Goal: Use online tool/utility: Use online tool/utility

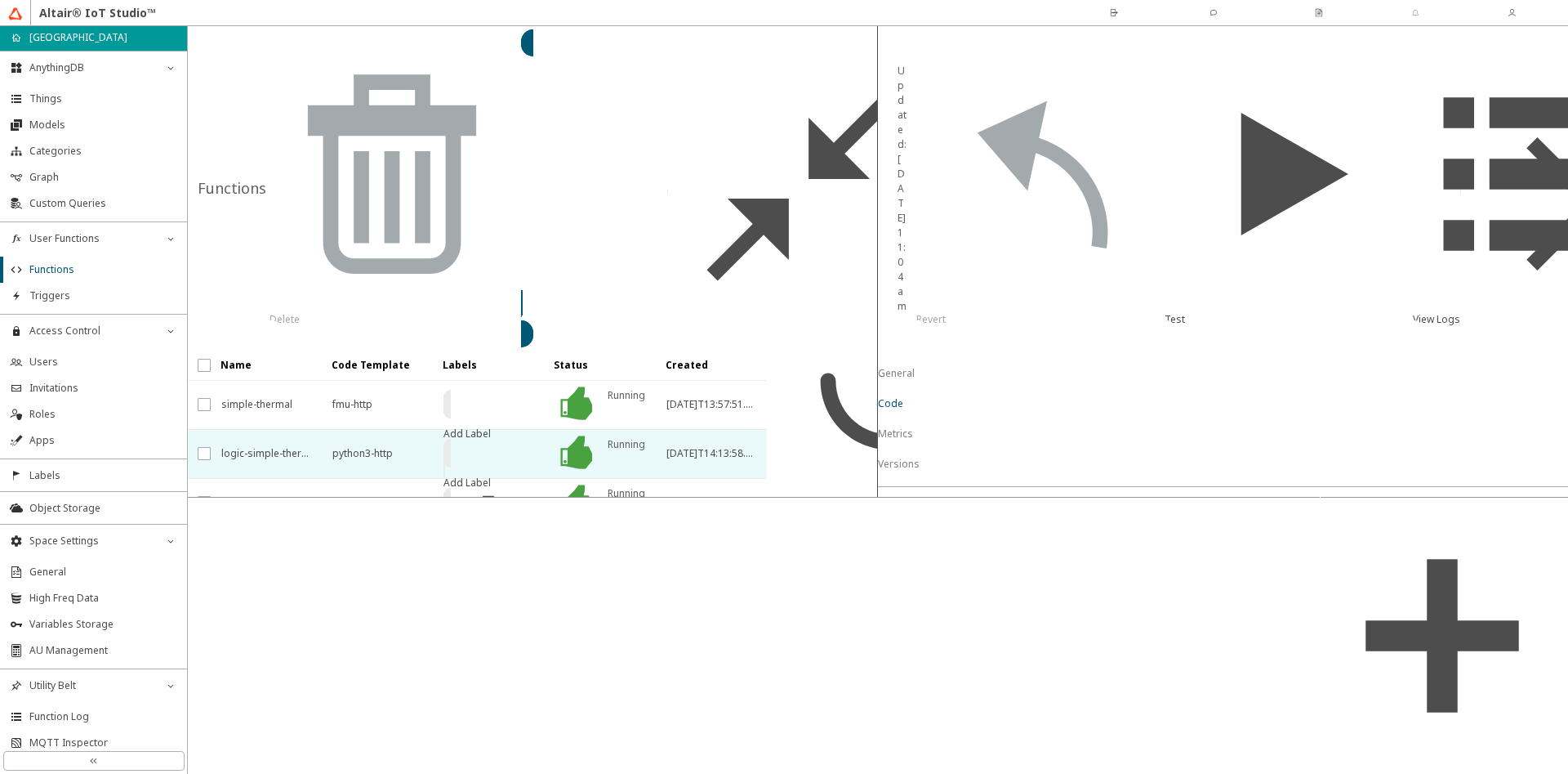
scroll to position [1851, 0]
click at [0, 0] on slot "a1:mangoni_eu" at bounding box center [0, 0] width 0 height 0
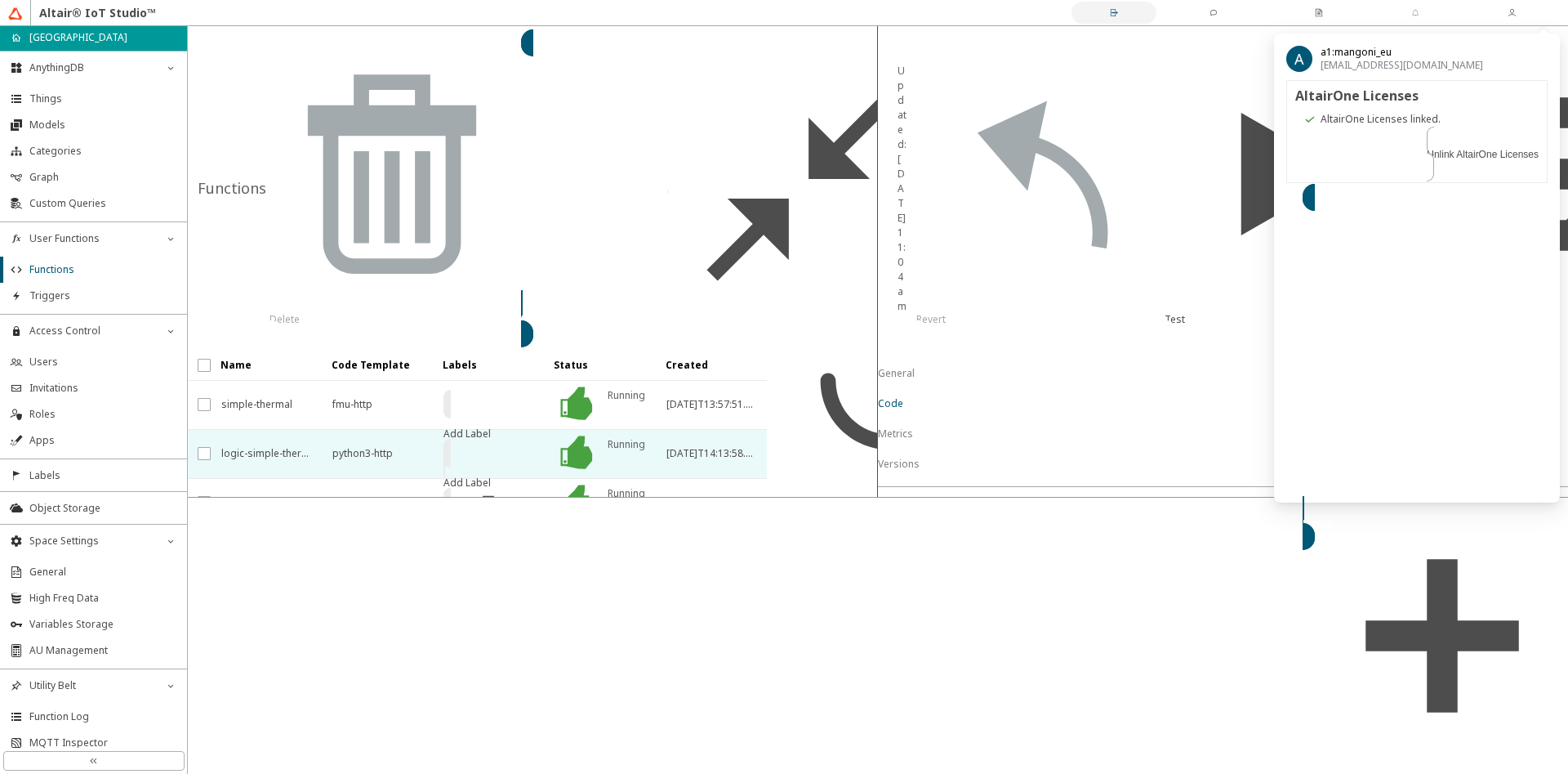
click at [0, 0] on slot "Switch Space" at bounding box center [0, 0] width 0 height 0
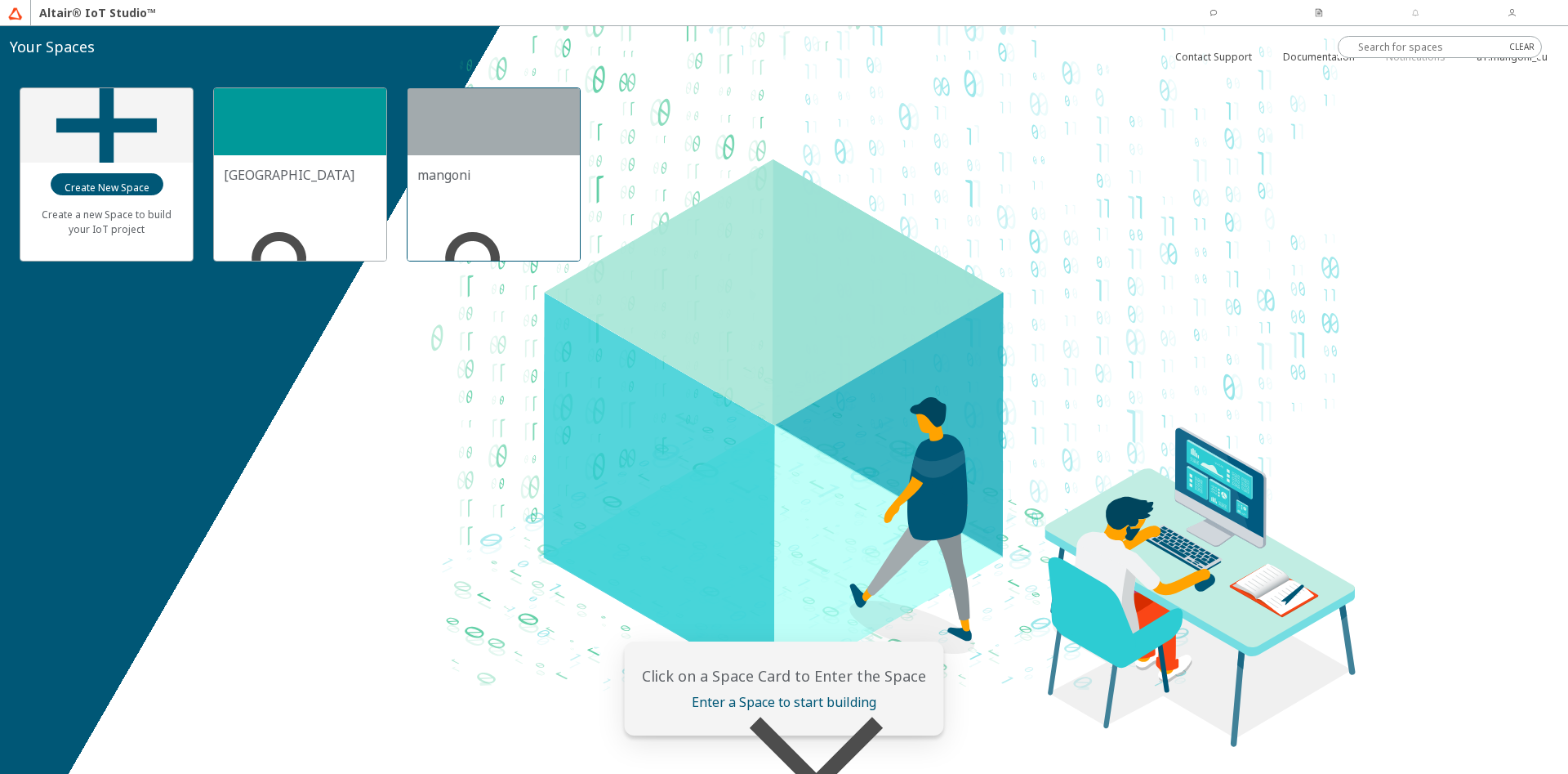
click at [456, 135] on div at bounding box center [494, 122] width 173 height 67
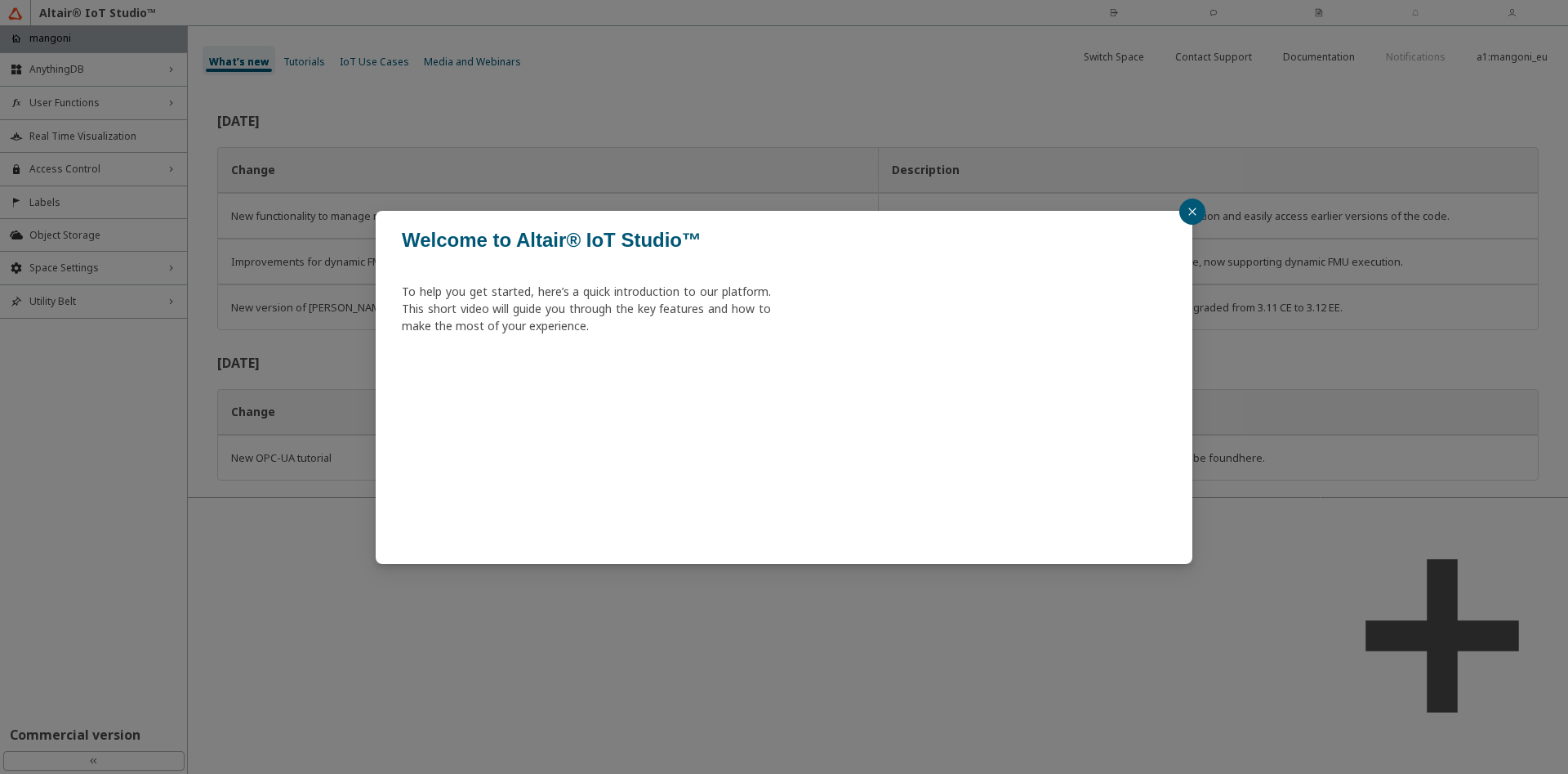
click at [1187, 206] on button "button" at bounding box center [1193, 212] width 26 height 26
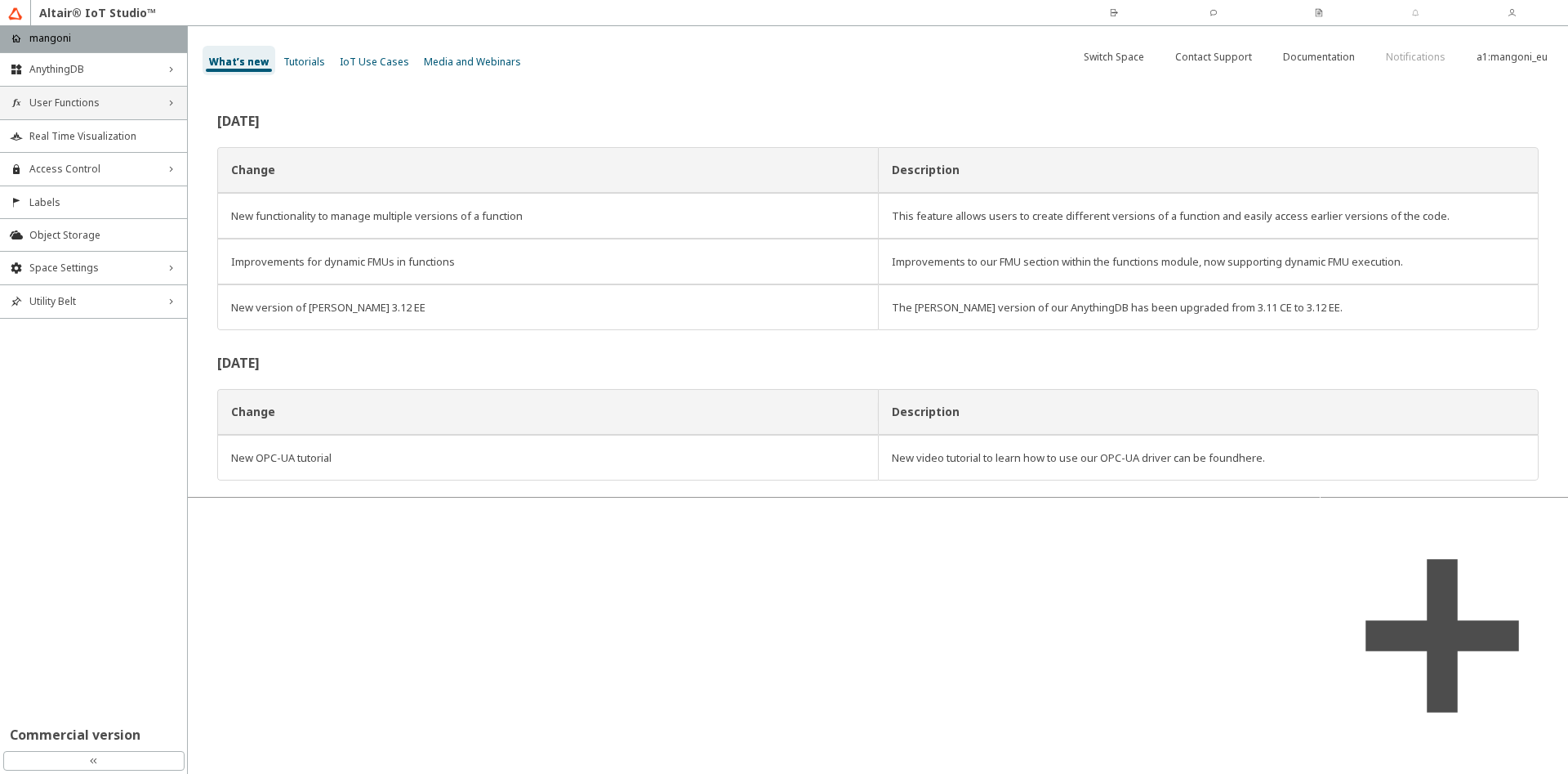
click at [63, 94] on div "User Functions right_chevron" at bounding box center [93, 103] width 187 height 33
click at [86, 141] on li "Functions" at bounding box center [93, 134] width 187 height 26
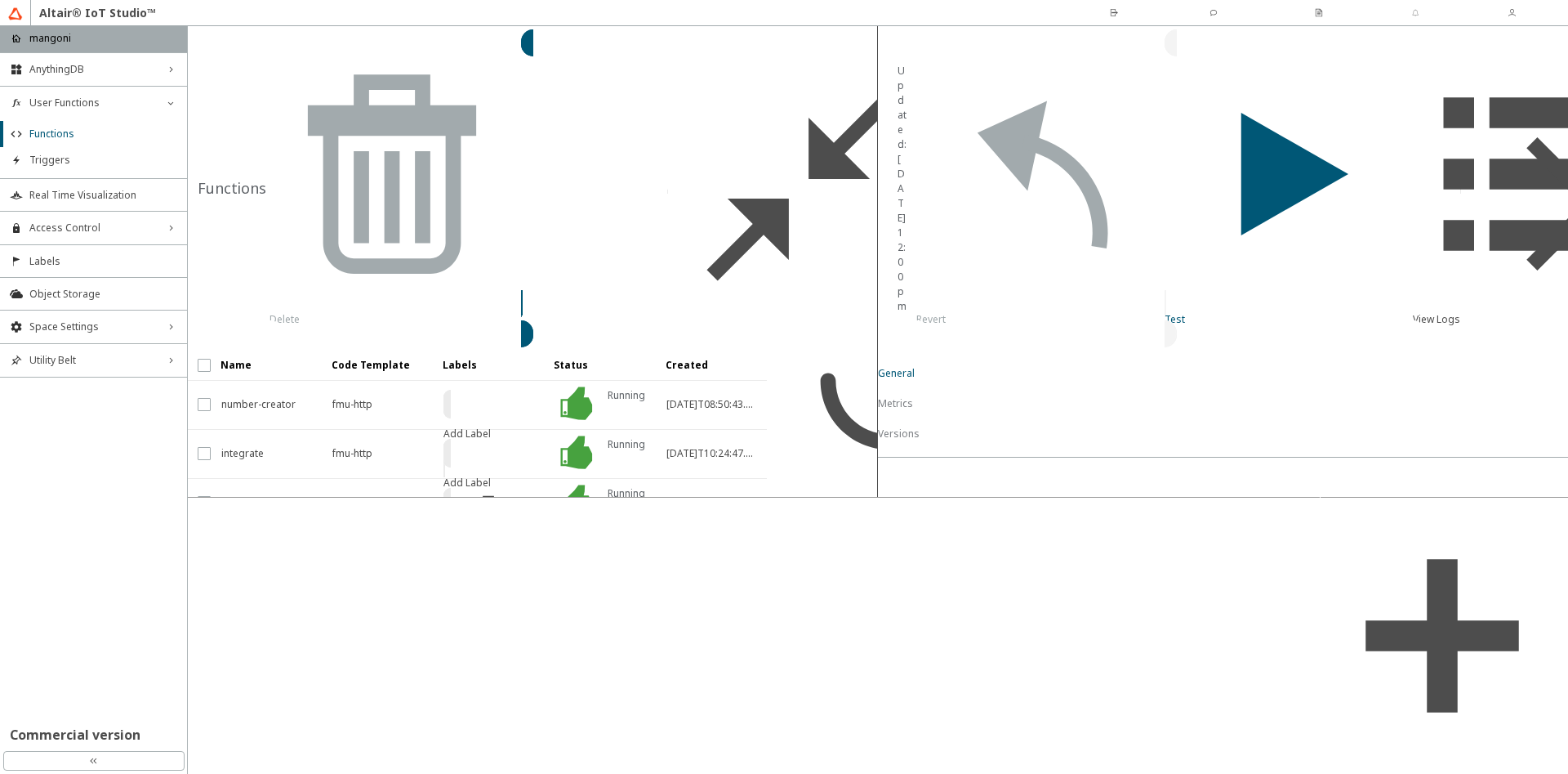
click at [0, 0] on slot "Test" at bounding box center [0, 0] width 0 height 0
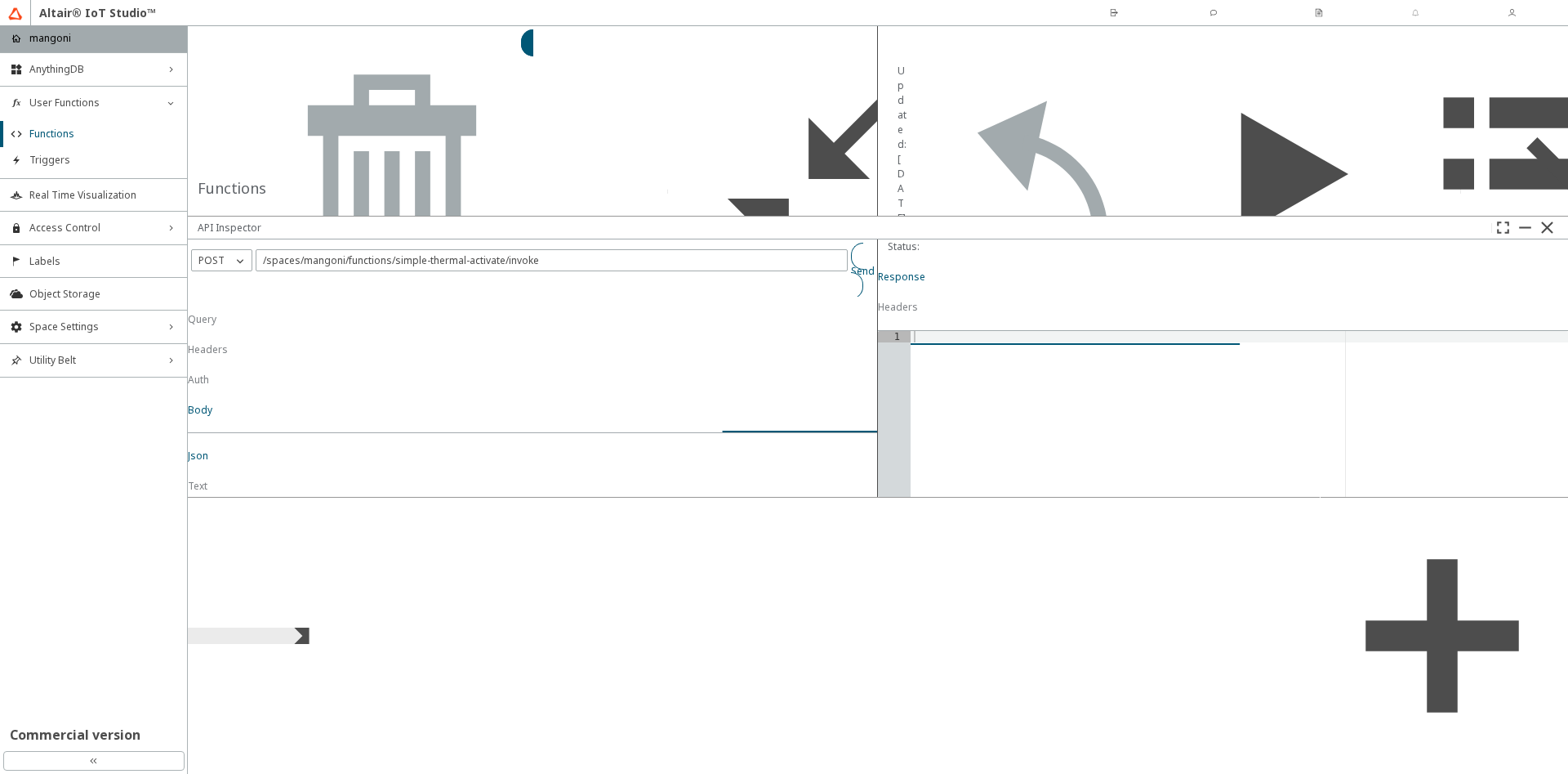
click at [851, 299] on paper-button "Send" at bounding box center [862, 271] width 23 height 56
click at [615, 618] on div at bounding box center [549, 639] width 658 height 198
paste textarea "}"
click at [0, 0] on slot "Send" at bounding box center [0, 0] width 0 height 0
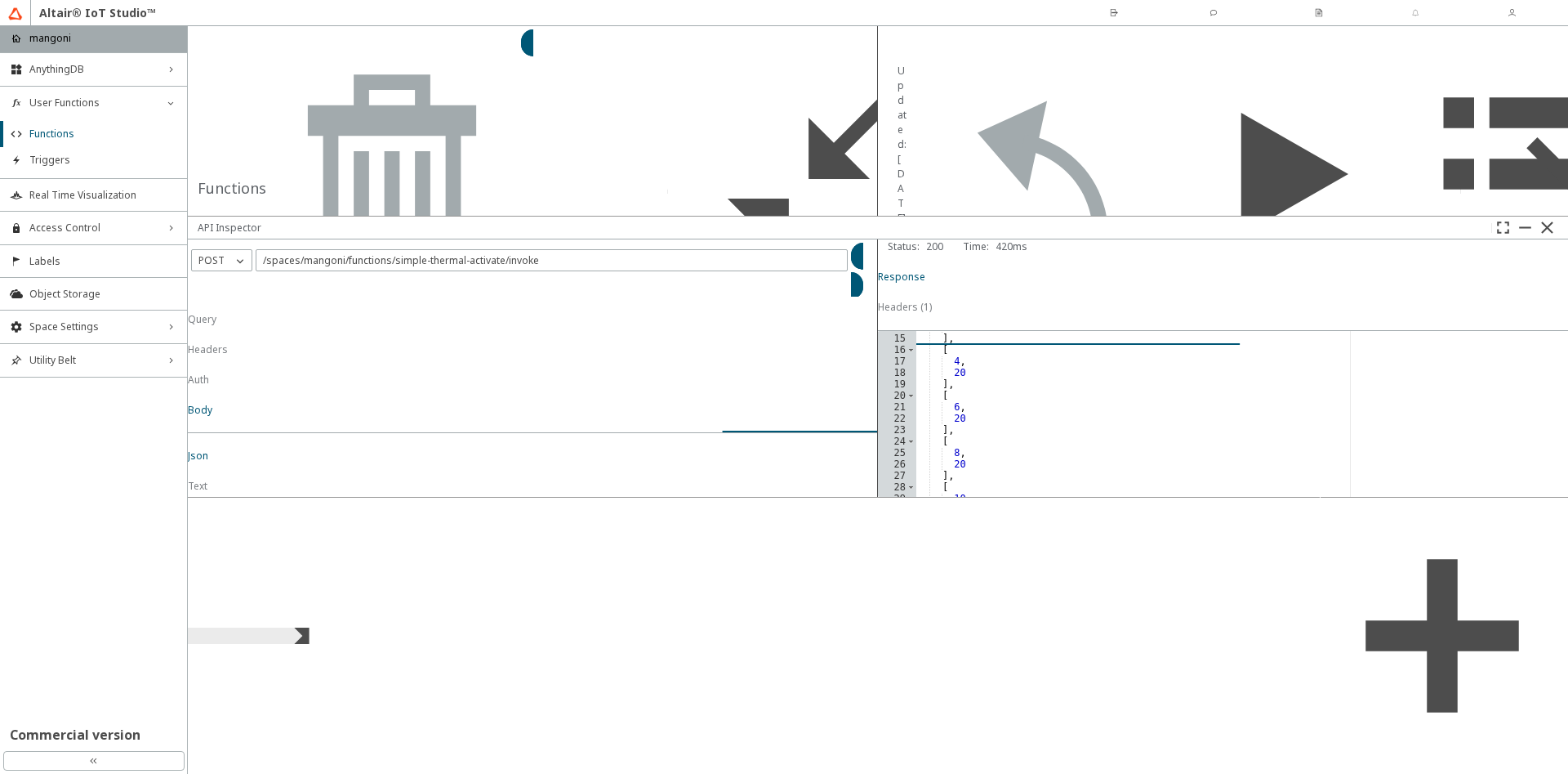
scroll to position [0, 0]
click at [339, 678] on div "{ "reset_state" : true , "stop_time" : 10 , "relative_tolerance" : 0.01 , "step…" at bounding box center [552, 639] width 652 height 198
click at [0, 0] on slot "Send" at bounding box center [0, 0] width 0 height 0
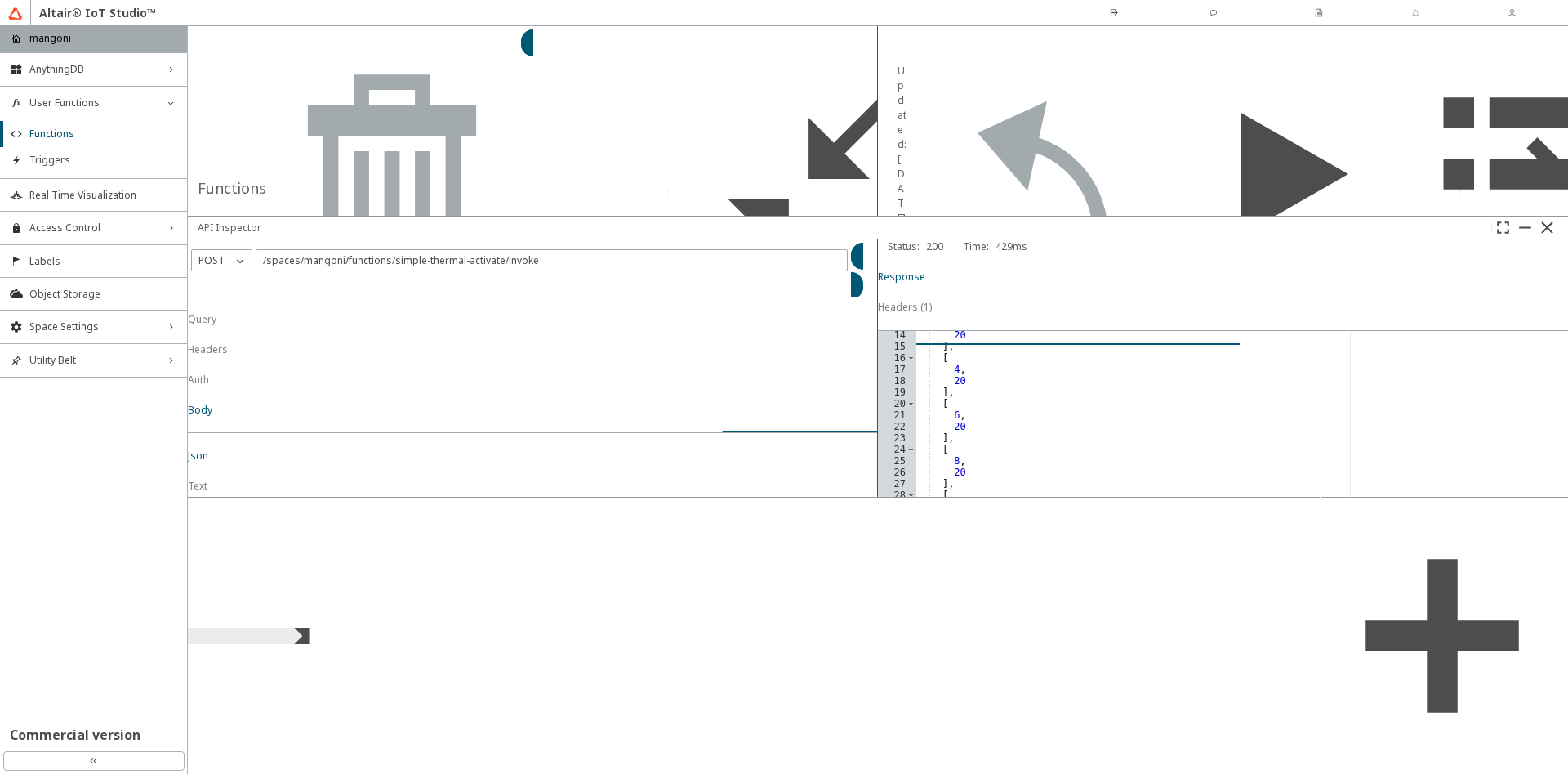
scroll to position [159, 0]
click at [357, 694] on div "{ "reset_state" : true , "stop_time" : 10 , "relative_tolerance" : 0.01 , "step…" at bounding box center [552, 639] width 652 height 198
click at [342, 676] on div "{ "reset_state" : true , "stop_time" : 10 , "relative_tolerance" : 0.01 , "step…" at bounding box center [552, 639] width 652 height 198
click at [0, 0] on slot "Send" at bounding box center [0, 0] width 0 height 0
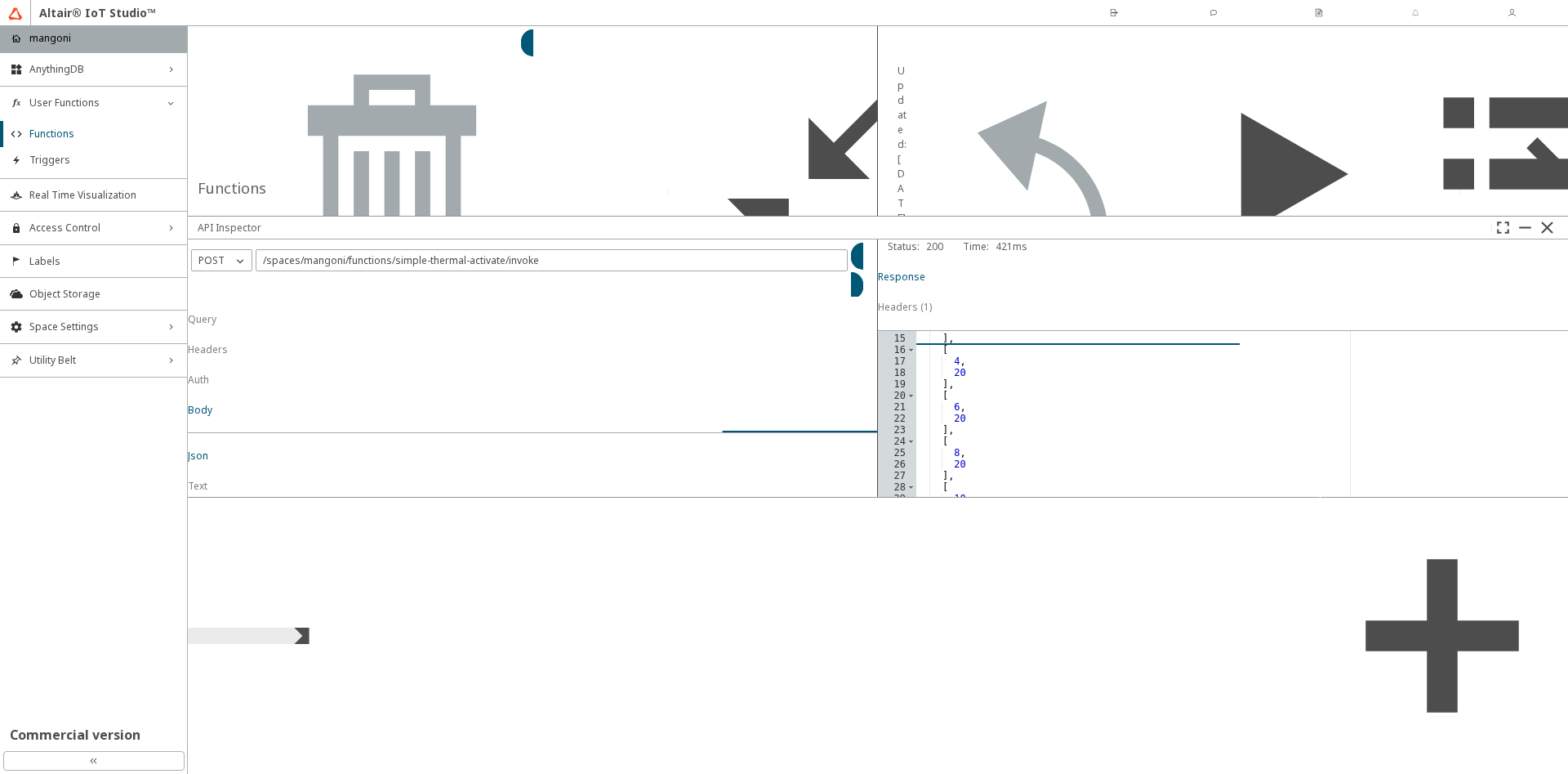
drag, startPoint x: 337, startPoint y: 678, endPoint x: 376, endPoint y: 676, distance: 39.1
click at [376, 676] on div "{ "reset_state" : true , "stop_time" : 10 , "relative_tolerance" : 0.01 , "step…" at bounding box center [552, 639] width 652 height 198
click at [0, 0] on slot "Send" at bounding box center [0, 0] width 0 height 0
click at [288, 713] on div ""heatCapacity" : 0.001 } , "inputs" : [ { "name" : "inputHeatFlow" , "data" : […" at bounding box center [552, 630] width 652 height 198
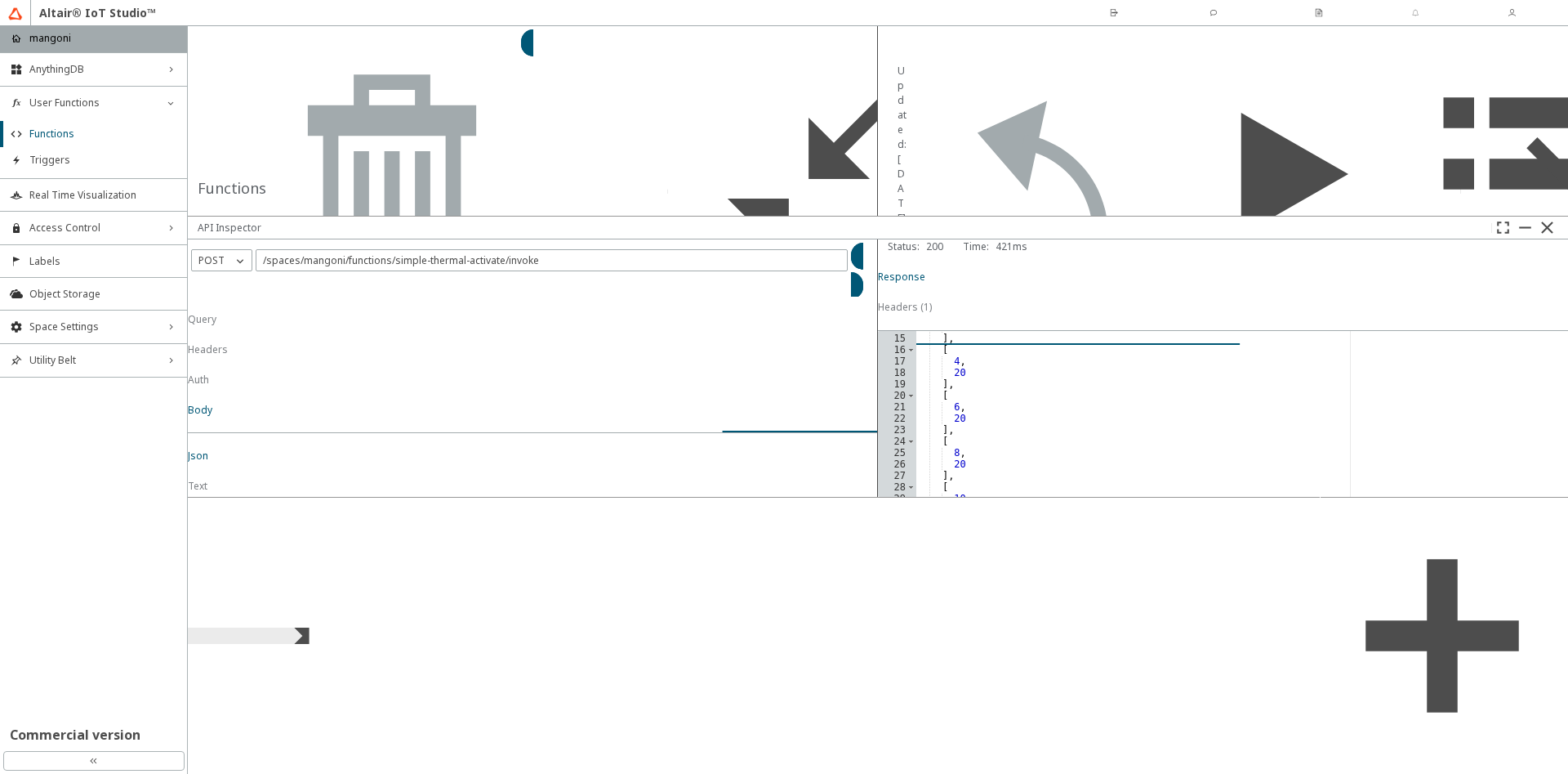
scroll to position [0, 5]
click at [851, 299] on paper-button "Send" at bounding box center [862, 271] width 23 height 56
drag, startPoint x: 334, startPoint y: 677, endPoint x: 378, endPoint y: 677, distance: 44.0
click at [378, 677] on div "{ "reset_state" : true , "stop_time" : 10 , "relative_tolerance" : 0.01 , "step…" at bounding box center [552, 639] width 652 height 198
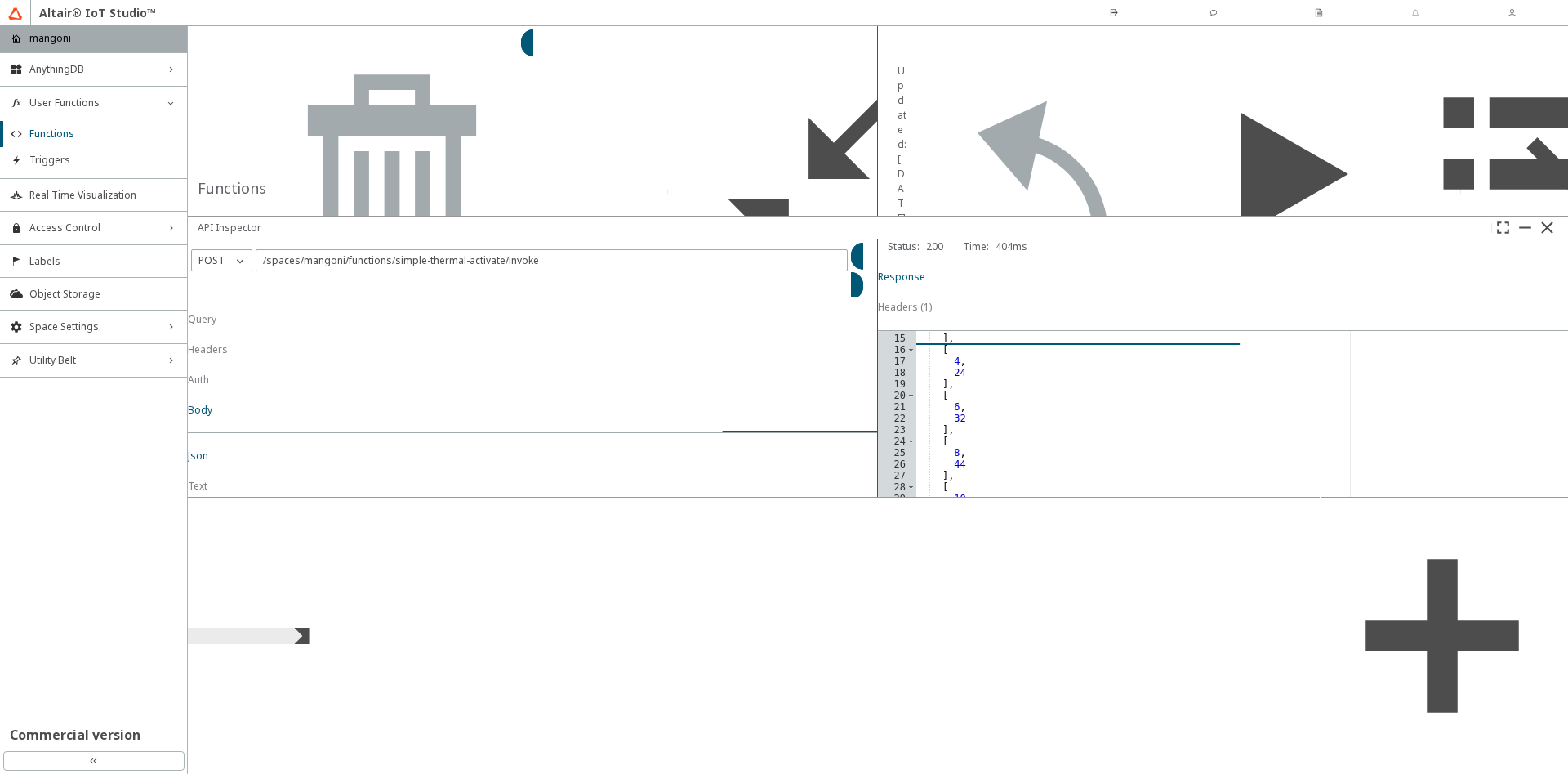
scroll to position [0, 9]
type textarea ""heatCapacity": 1"
click at [0, 0] on slot "Send" at bounding box center [0, 0] width 0 height 0
click at [689, 351] on iron-scroll-threshold "Name Code Template Labels" at bounding box center [533, 351] width 691 height 0
